Goal: Information Seeking & Learning: Learn about a topic

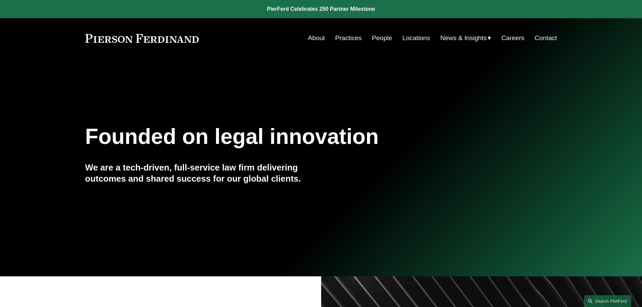
click at [372, 39] on link "People" at bounding box center [382, 38] width 20 height 13
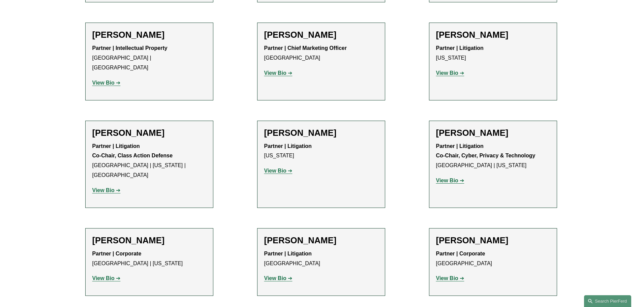
scroll to position [5861, 0]
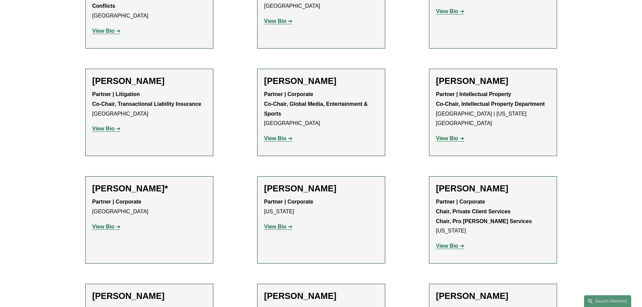
scroll to position [7344, 0]
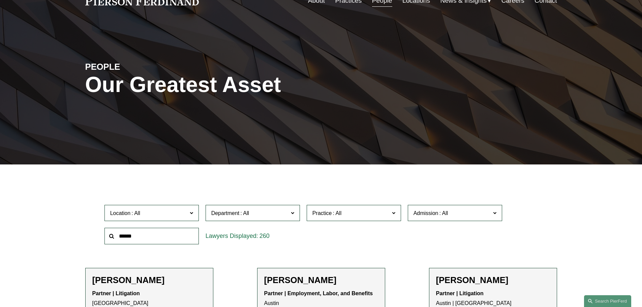
scroll to position [135, 0]
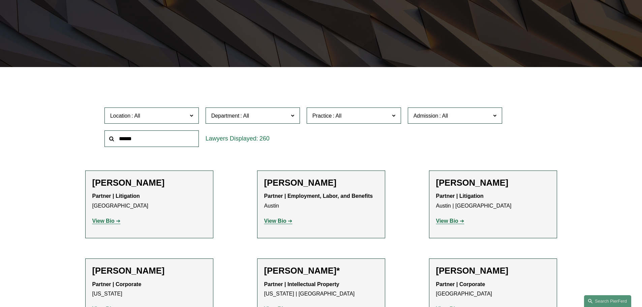
click at [181, 118] on span "Location" at bounding box center [148, 115] width 77 height 9
click at [0, 0] on link "[GEOGRAPHIC_DATA]" at bounding box center [0, 0] width 0 height 0
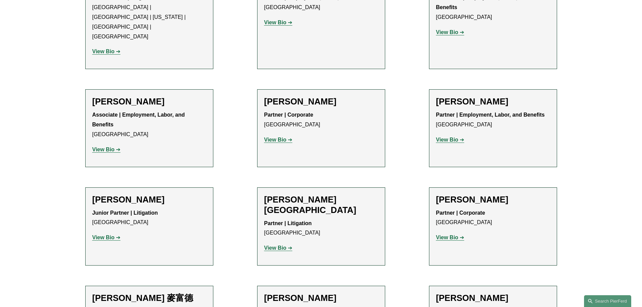
scroll to position [438, 0]
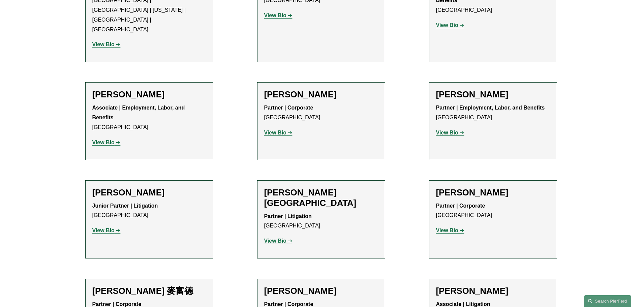
click at [450, 130] on strong "View Bio" at bounding box center [447, 133] width 22 height 6
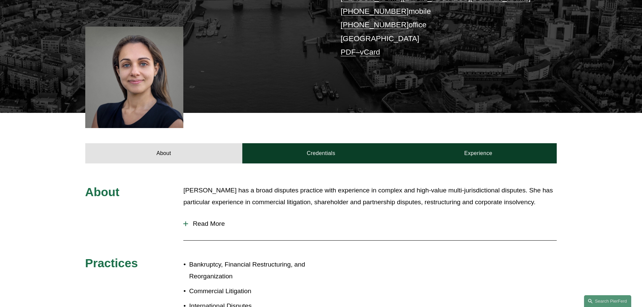
scroll to position [169, 0]
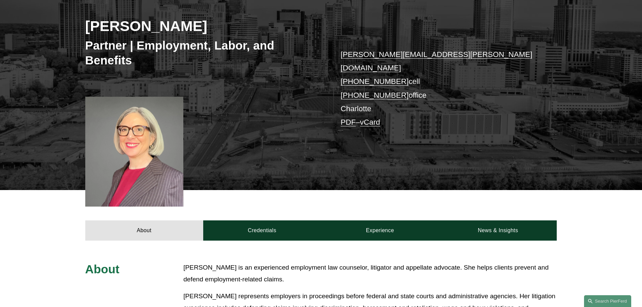
scroll to position [101, 0]
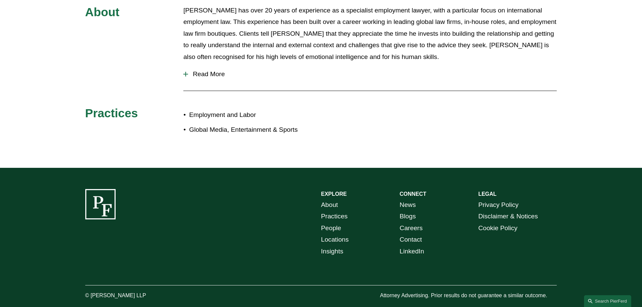
scroll to position [302, 0]
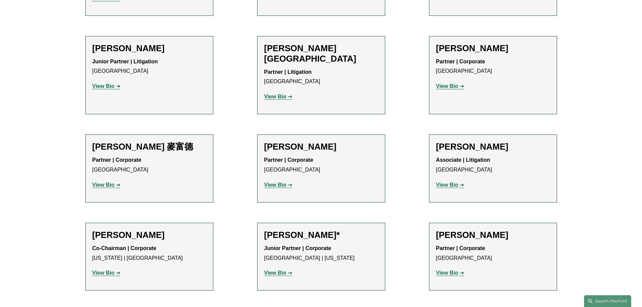
scroll to position [607, 0]
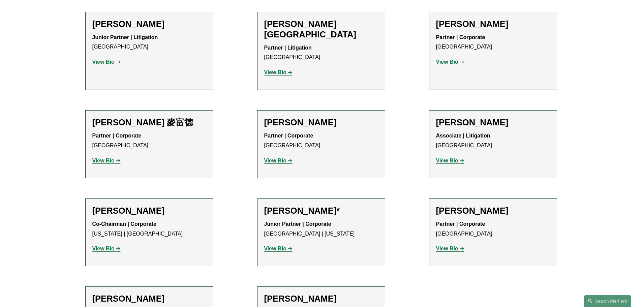
click at [106, 158] on strong "View Bio" at bounding box center [103, 161] width 22 height 6
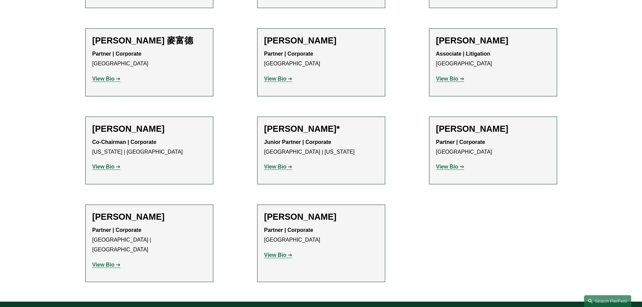
scroll to position [708, 0]
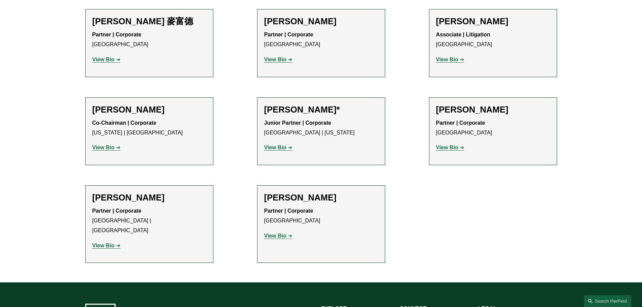
click at [278, 145] on strong "View Bio" at bounding box center [275, 148] width 22 height 6
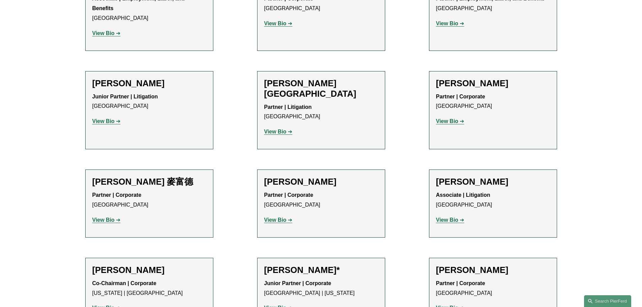
scroll to position [540, 0]
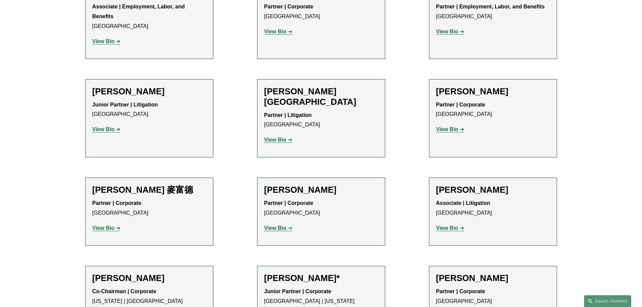
click at [111, 287] on div "Co-Chairman | Corporate New York | London View Bio Location: New York; Location…" at bounding box center [149, 304] width 114 height 34
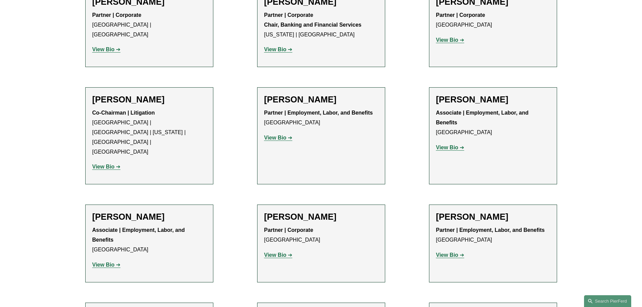
scroll to position [303, 0]
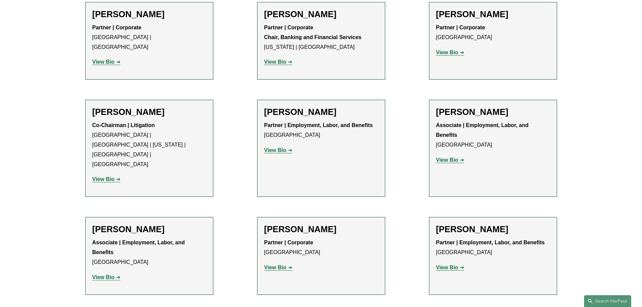
click at [441, 265] on strong "View Bio" at bounding box center [447, 268] width 22 height 6
click at [279, 151] on strong "View Bio" at bounding box center [275, 150] width 22 height 6
click at [455, 55] on strong "View Bio" at bounding box center [447, 53] width 22 height 6
click at [112, 274] on strong "View Bio" at bounding box center [103, 277] width 22 height 6
click at [441, 265] on strong "View Bio" at bounding box center [447, 268] width 22 height 6
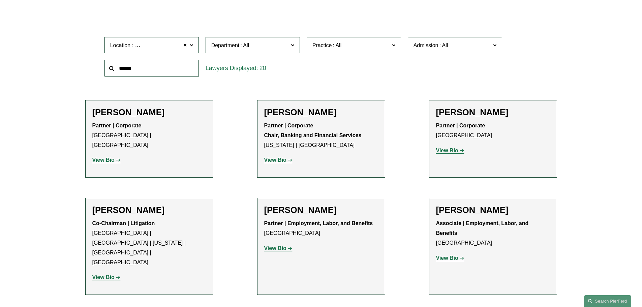
scroll to position [202, 0]
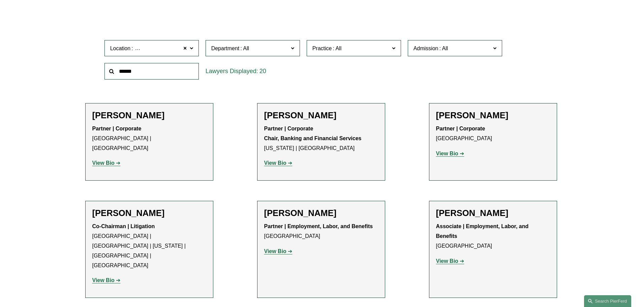
click at [114, 160] on strong "View Bio" at bounding box center [103, 163] width 22 height 6
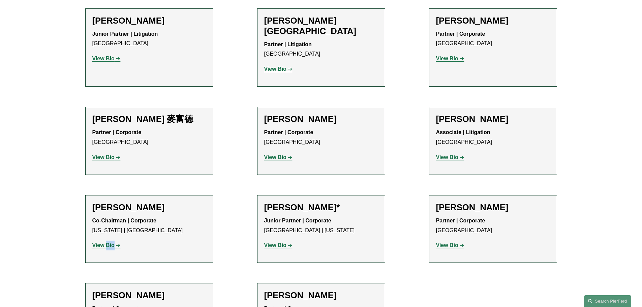
scroll to position [607, 0]
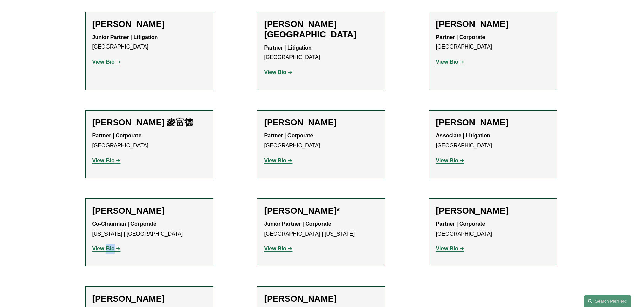
click at [444, 246] on strong "View Bio" at bounding box center [447, 249] width 22 height 6
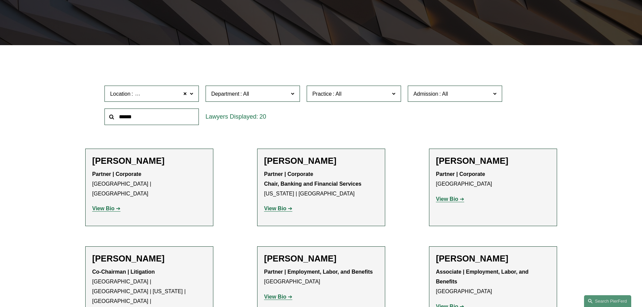
scroll to position [135, 0]
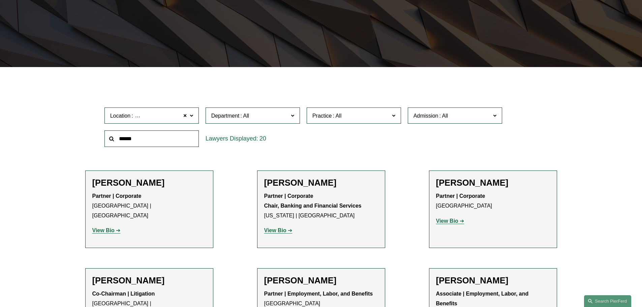
click at [191, 113] on span at bounding box center [191, 115] width 3 height 9
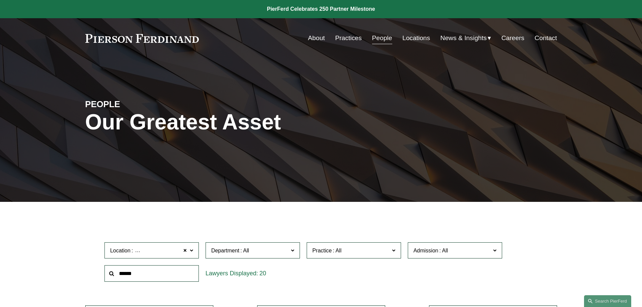
click at [316, 39] on link "About" at bounding box center [316, 38] width 17 height 13
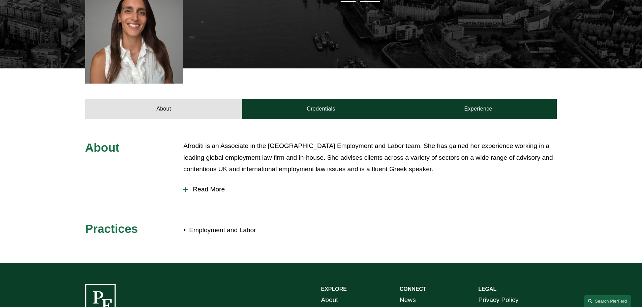
scroll to position [270, 0]
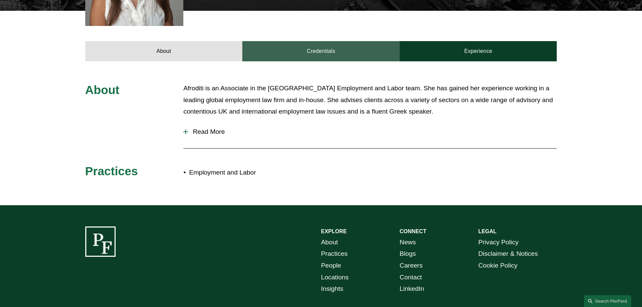
click at [320, 53] on link "Credentials" at bounding box center [320, 51] width 157 height 20
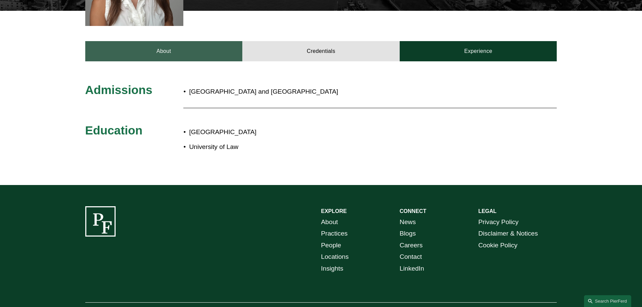
click at [176, 46] on link "About" at bounding box center [163, 51] width 157 height 20
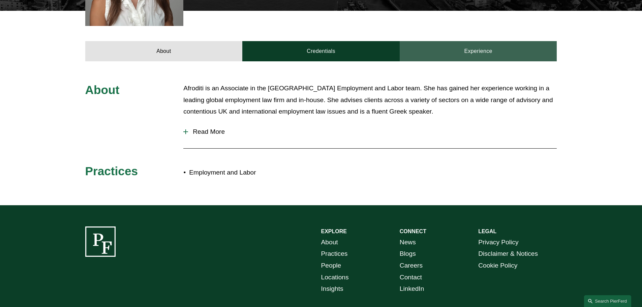
click at [479, 54] on link "Experience" at bounding box center [478, 51] width 157 height 20
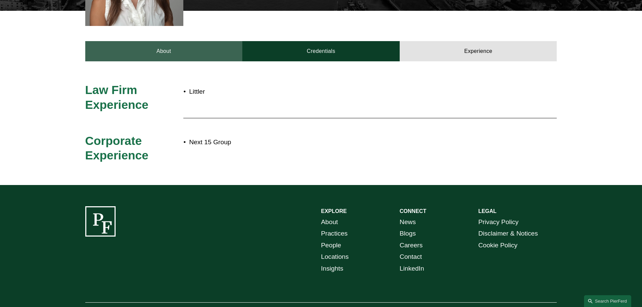
click at [120, 45] on link "About" at bounding box center [163, 51] width 157 height 20
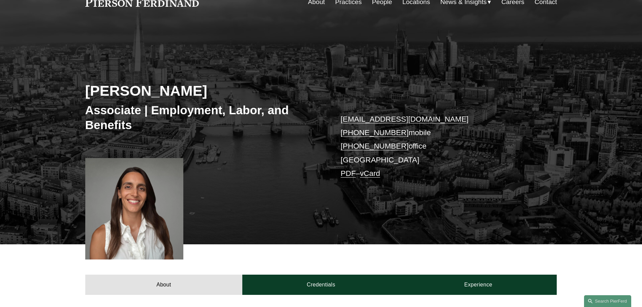
scroll to position [34, 0]
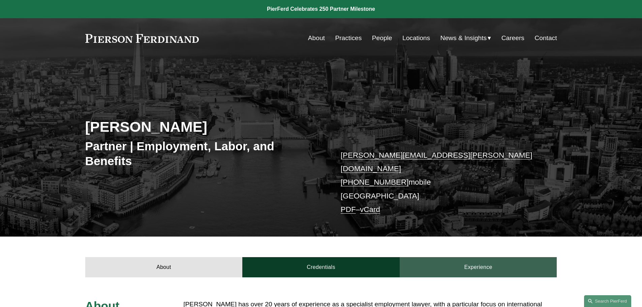
click at [471, 257] on link "Experience" at bounding box center [478, 267] width 157 height 20
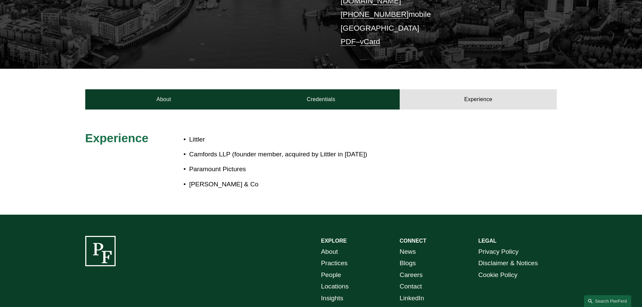
scroll to position [169, 0]
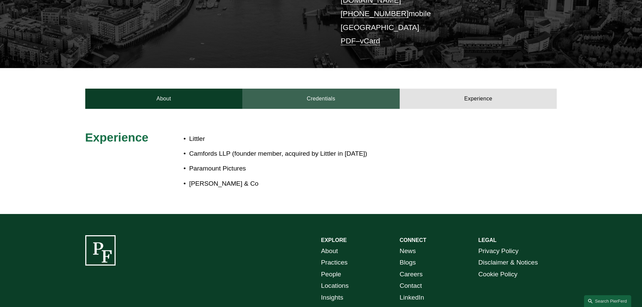
click at [332, 94] on link "Credentials" at bounding box center [320, 99] width 157 height 20
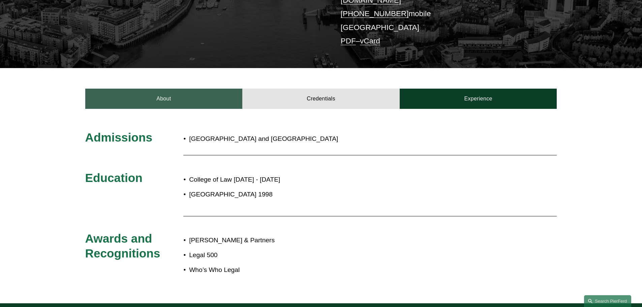
click at [183, 90] on link "About" at bounding box center [163, 99] width 157 height 20
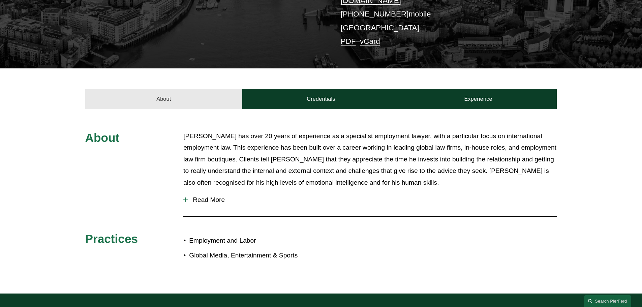
scroll to position [0, 0]
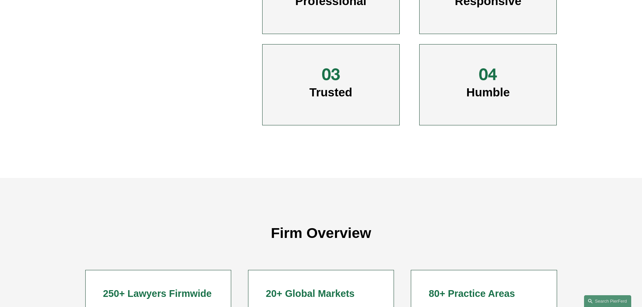
scroll to position [540, 0]
